Goal: Check status

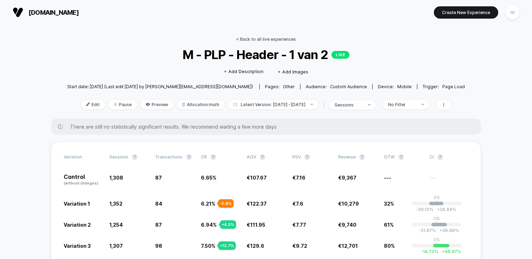
click at [258, 39] on link "< Back to all live experiences" at bounding box center [266, 39] width 60 height 5
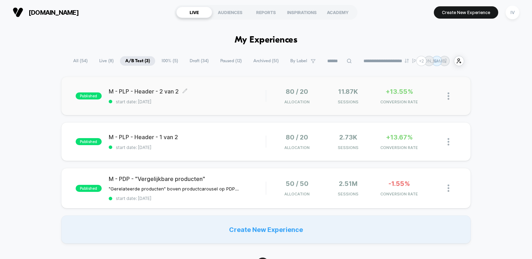
click at [210, 101] on span "start date: [DATE]" at bounding box center [187, 101] width 157 height 5
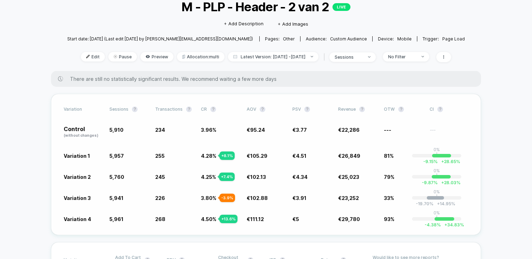
scroll to position [45, 0]
